Goal: Transaction & Acquisition: Purchase product/service

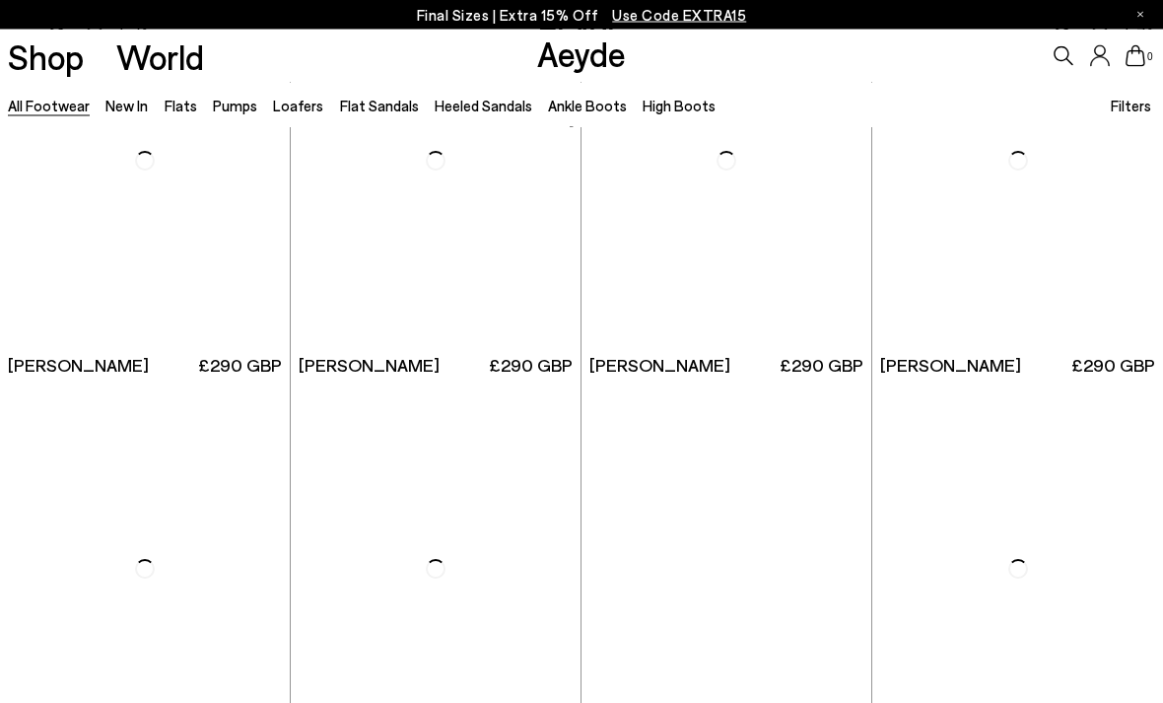
scroll to position [2590, 0]
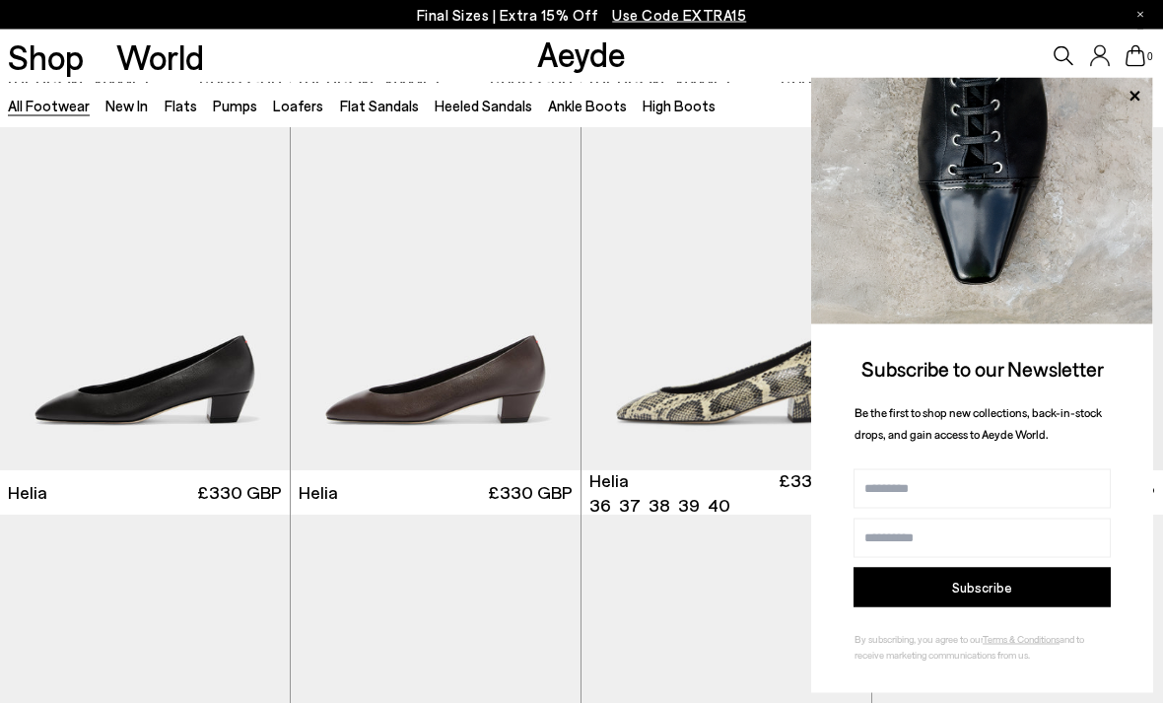
scroll to position [2961, 0]
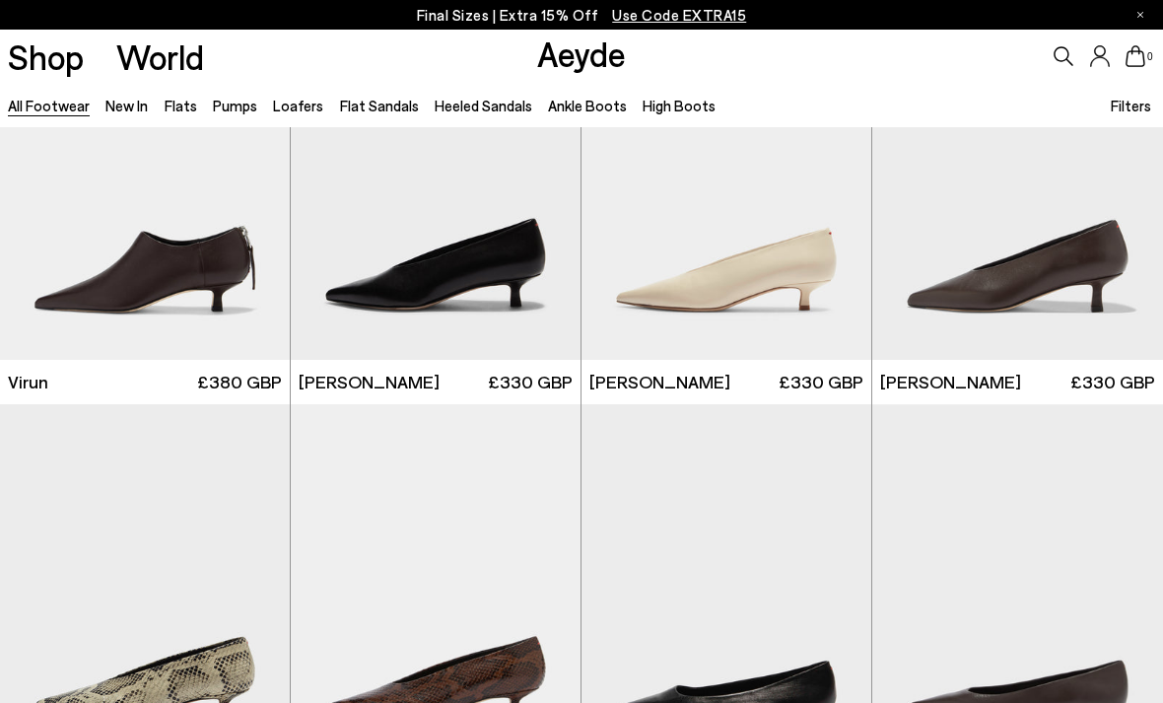
scroll to position [5453, 0]
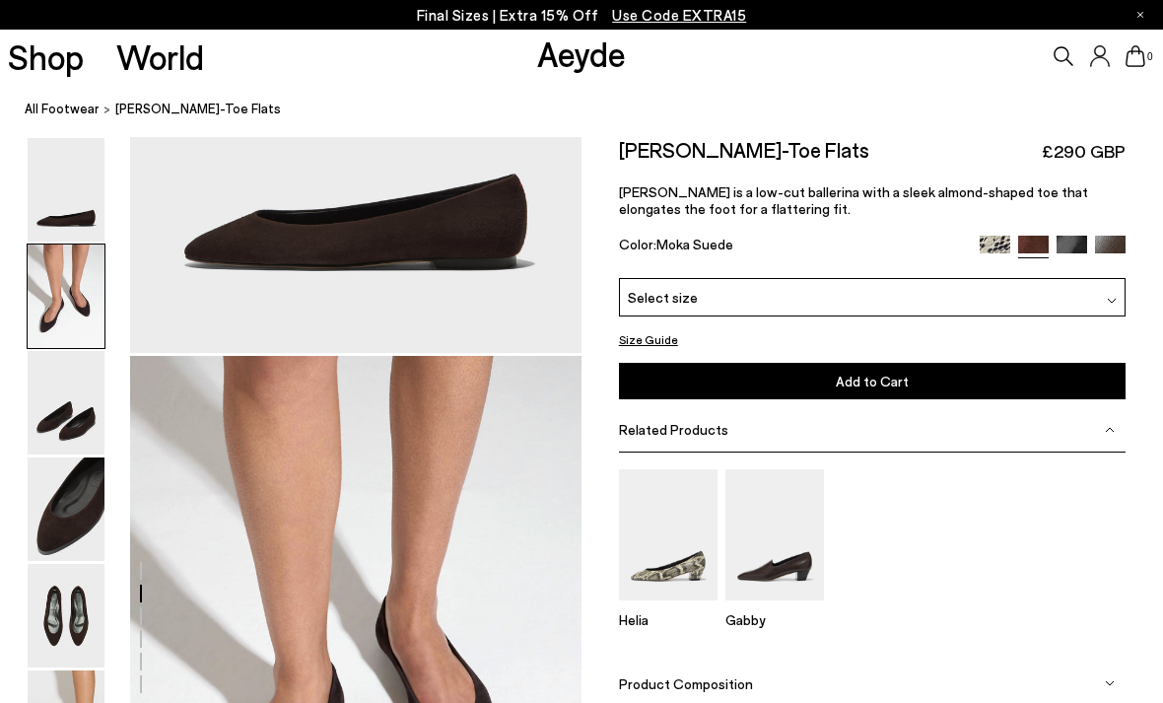
scroll to position [605, 0]
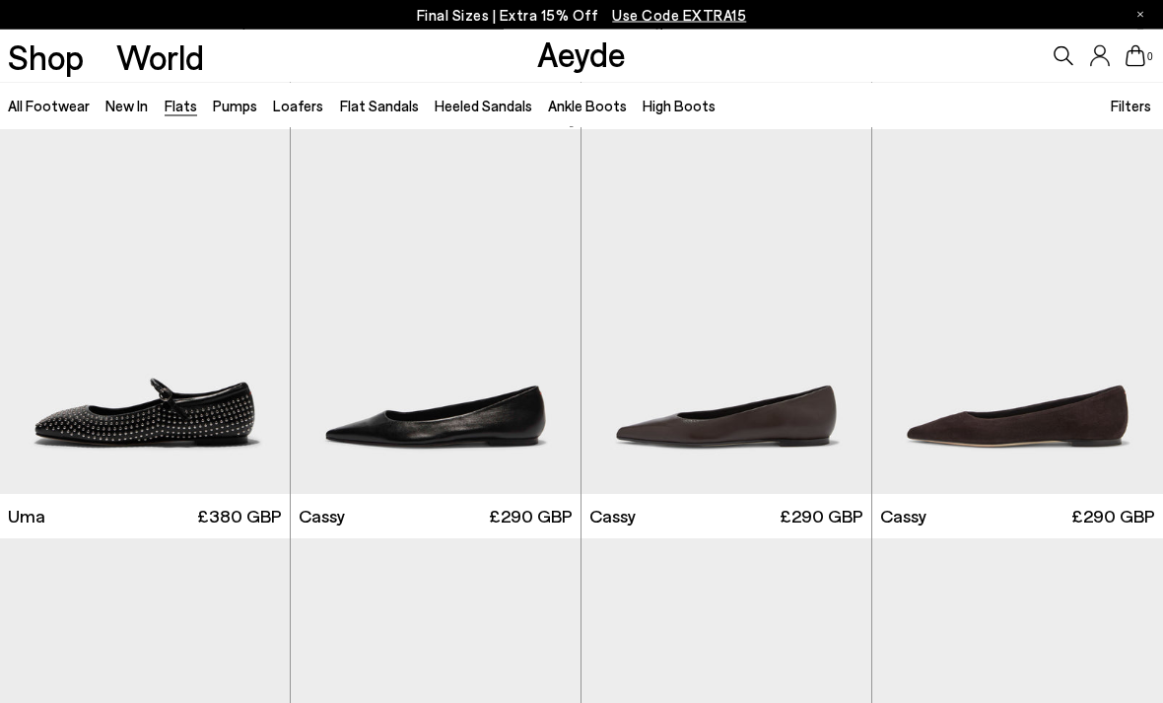
scroll to position [1634, 0]
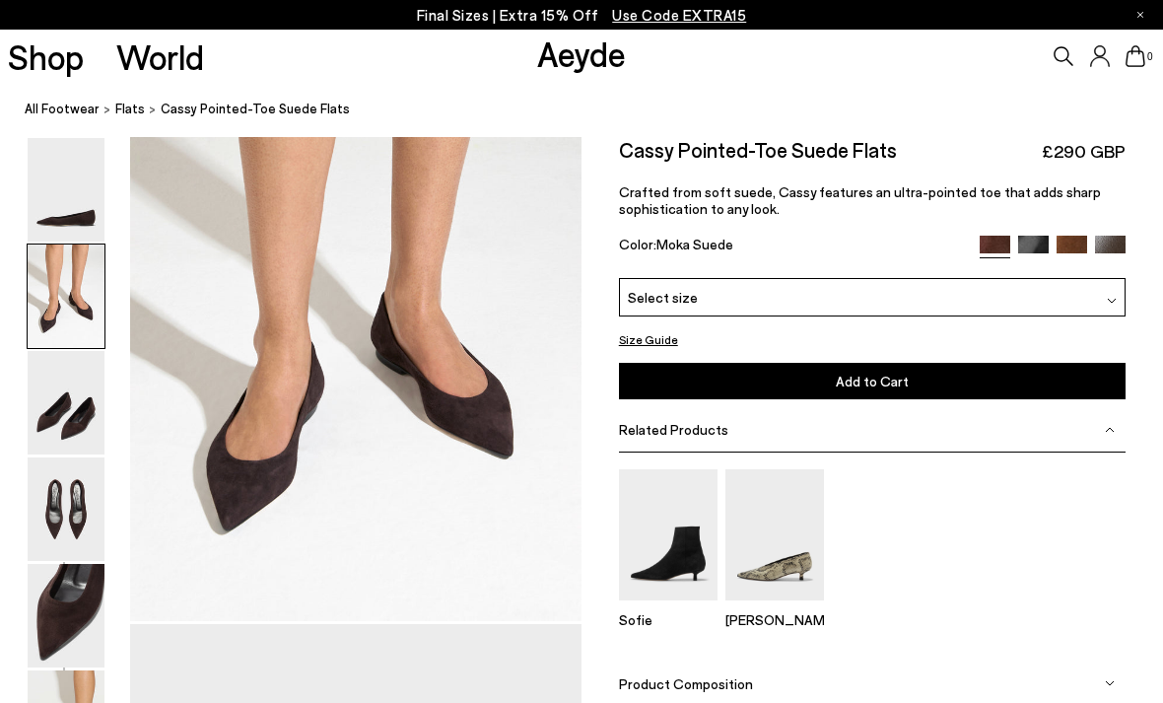
scroll to position [605, 0]
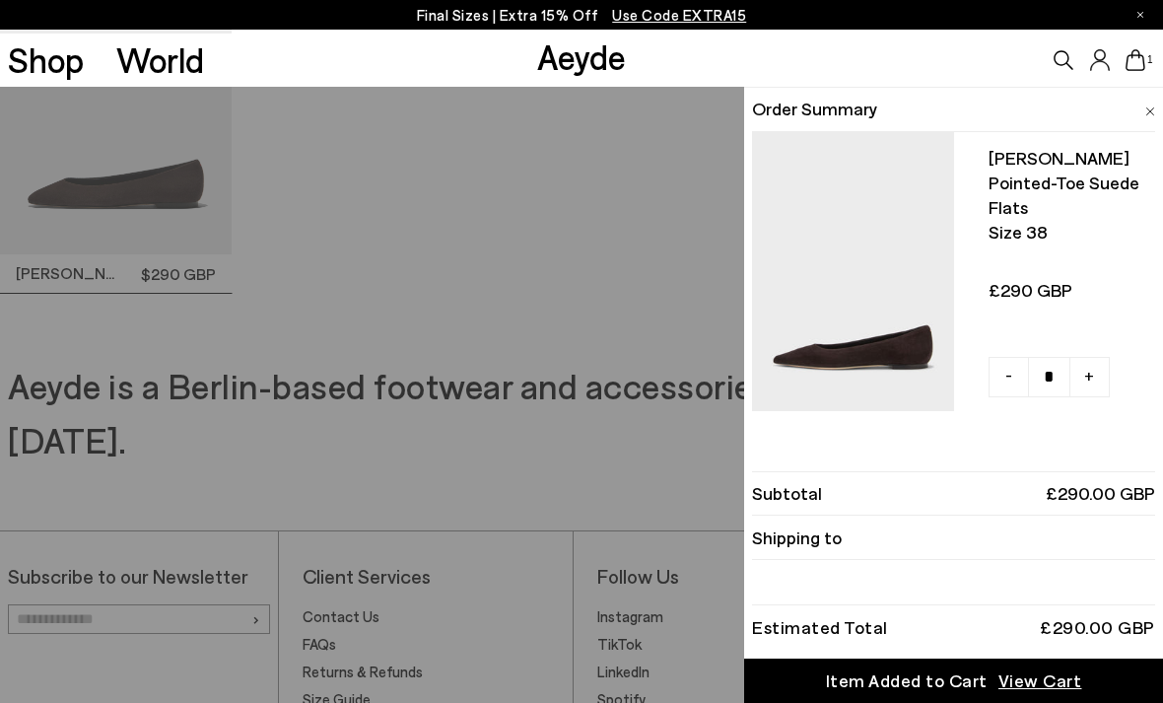
scroll to position [4537, 0]
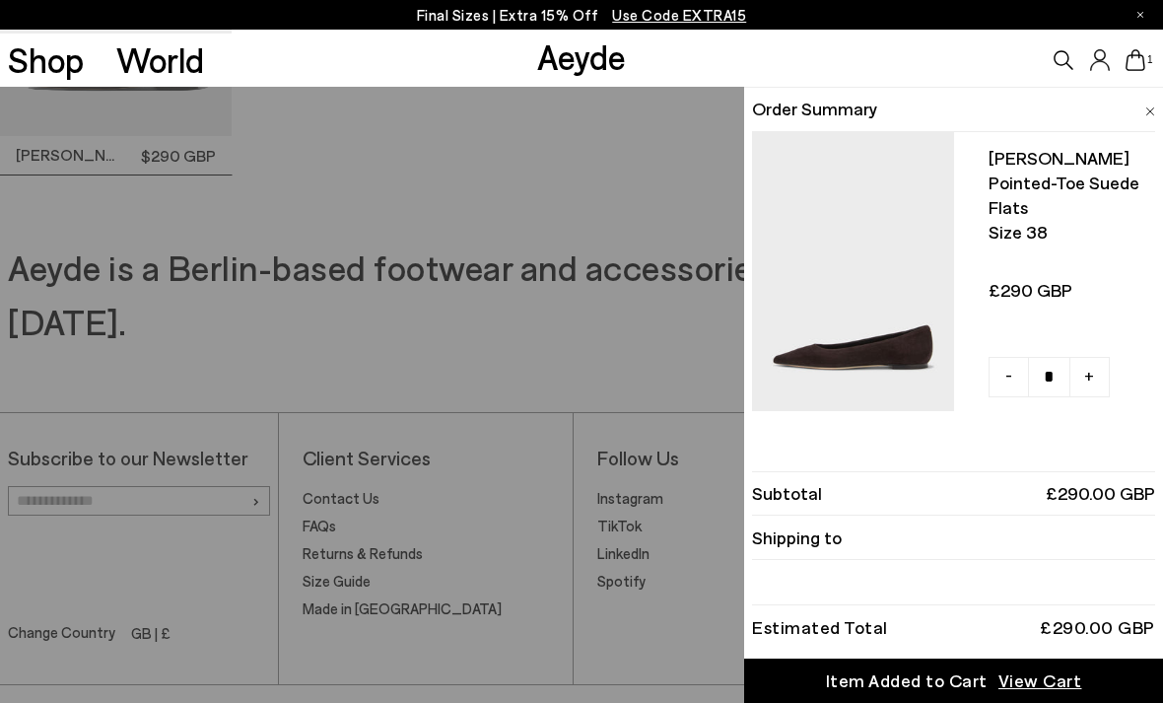
click at [1028, 692] on span "View Cart" at bounding box center [1040, 680] width 84 height 25
